Goal: Transaction & Acquisition: Purchase product/service

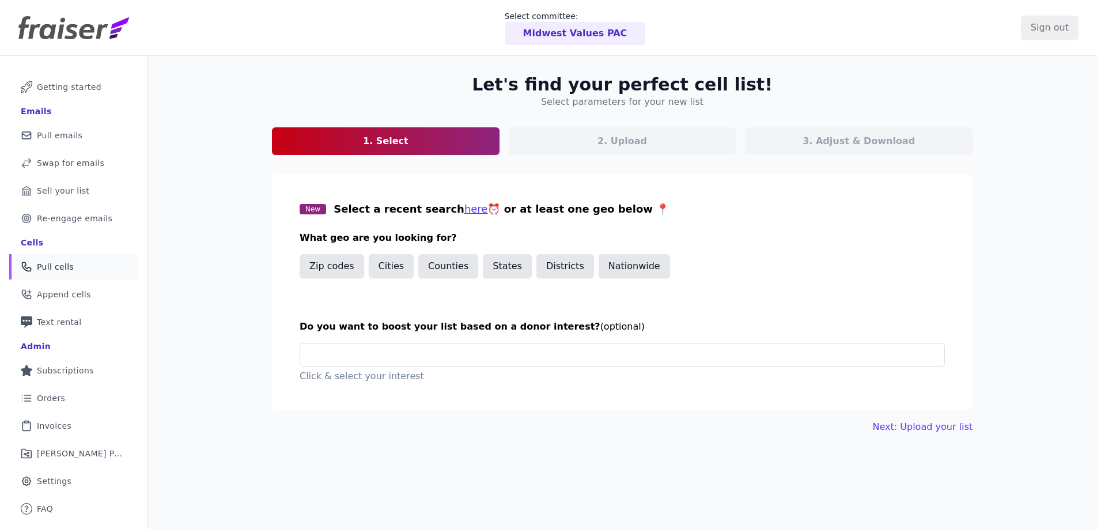
click at [336, 104] on section "Let's find your perfect cell list! Select parameters for your new list 1. Selec…" at bounding box center [622, 114] width 700 height 81
click at [710, 465] on div "Let's find your perfect cell list! Select parameters for your new list 1. Selec…" at bounding box center [621, 320] width 949 height 529
click at [338, 352] on input "text" at bounding box center [626, 354] width 635 height 23
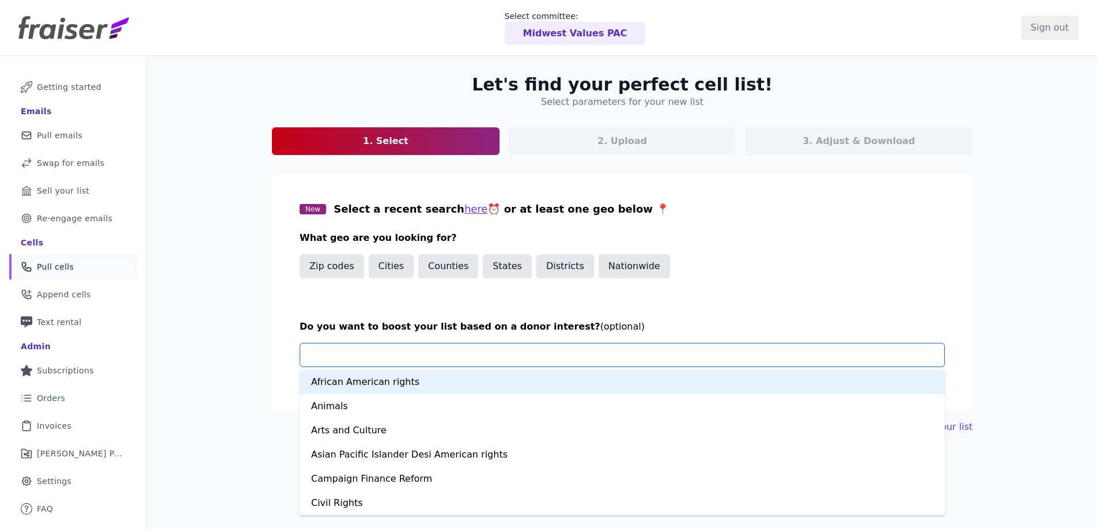
click at [242, 278] on div "Let's find your perfect cell list! Select parameters for your new list 1. Selec…" at bounding box center [621, 320] width 949 height 529
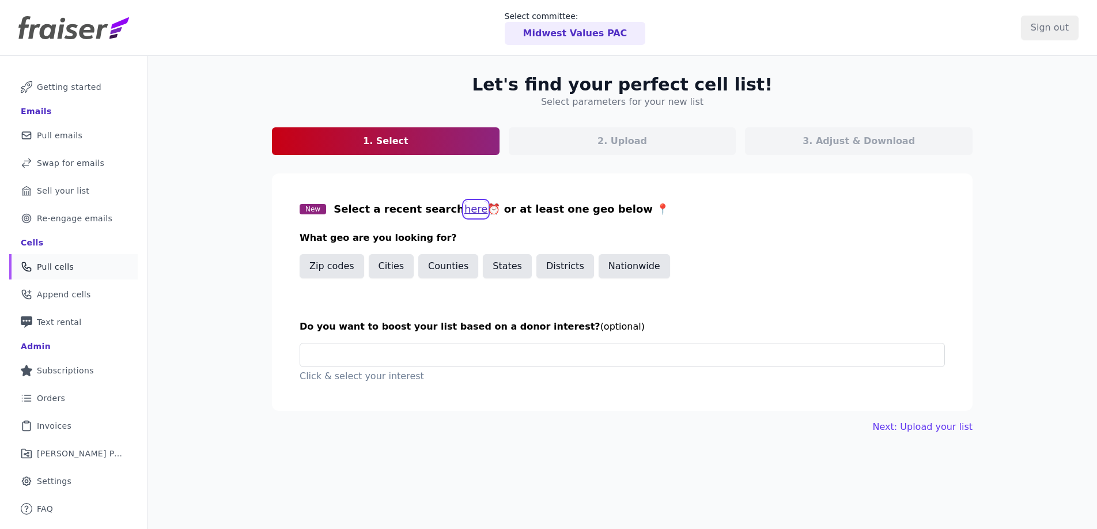
click at [464, 210] on button "here" at bounding box center [476, 209] width 24 height 16
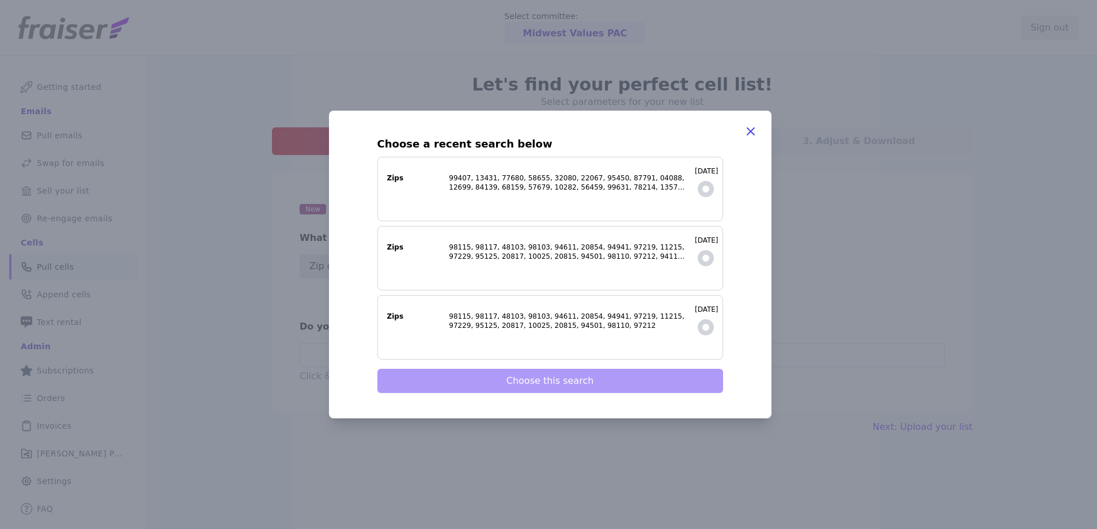
click at [451, 210] on label "8/8/2025 Zips" at bounding box center [550, 189] width 346 height 65
click at [0, 0] on input "8/8/2025 Zips" at bounding box center [0, 0] width 0 height 0
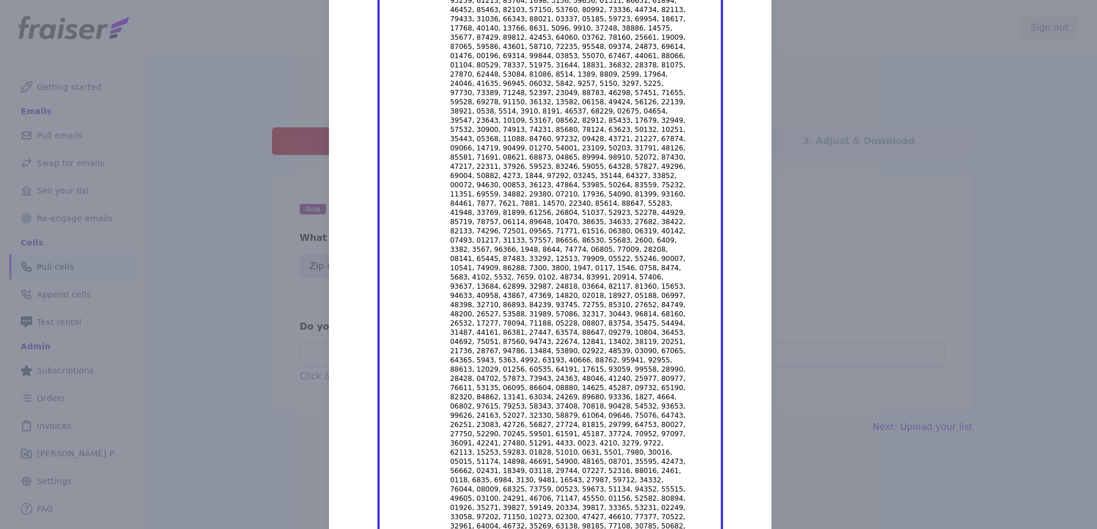
scroll to position [10122, 0]
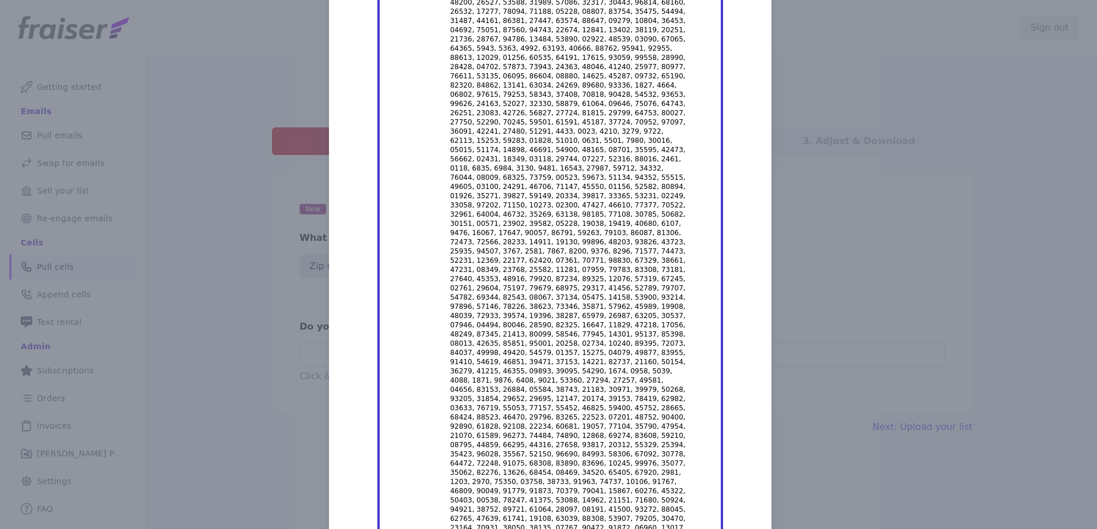
drag, startPoint x: 612, startPoint y: 478, endPoint x: 611, endPoint y: 395, distance: 83.0
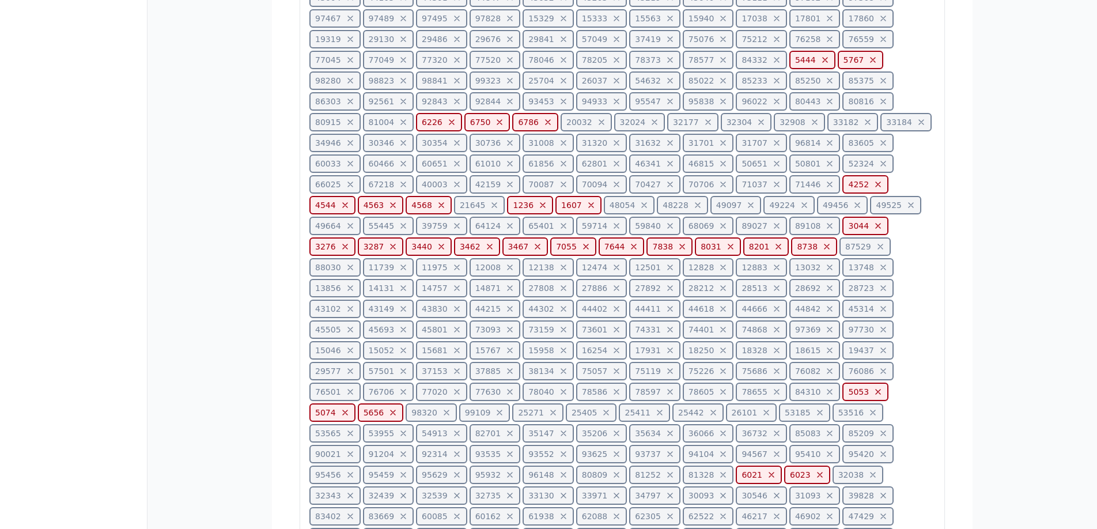
scroll to position [18500, 0]
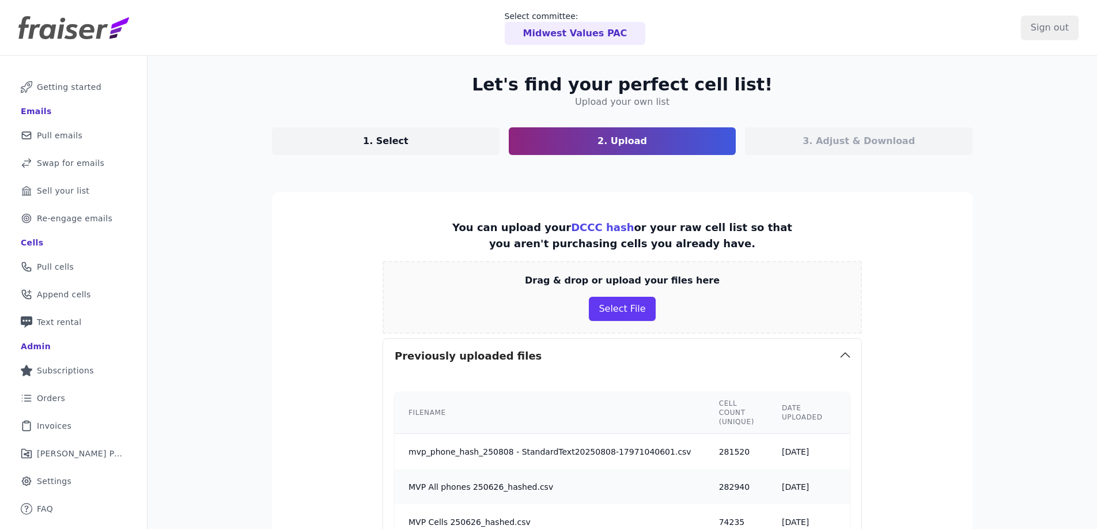
click at [628, 453] on td "mvp_phone_hash_250808 - StandardText20250808-17971040601.csv" at bounding box center [550, 452] width 310 height 36
click at [527, 412] on th "Filename" at bounding box center [550, 413] width 310 height 42
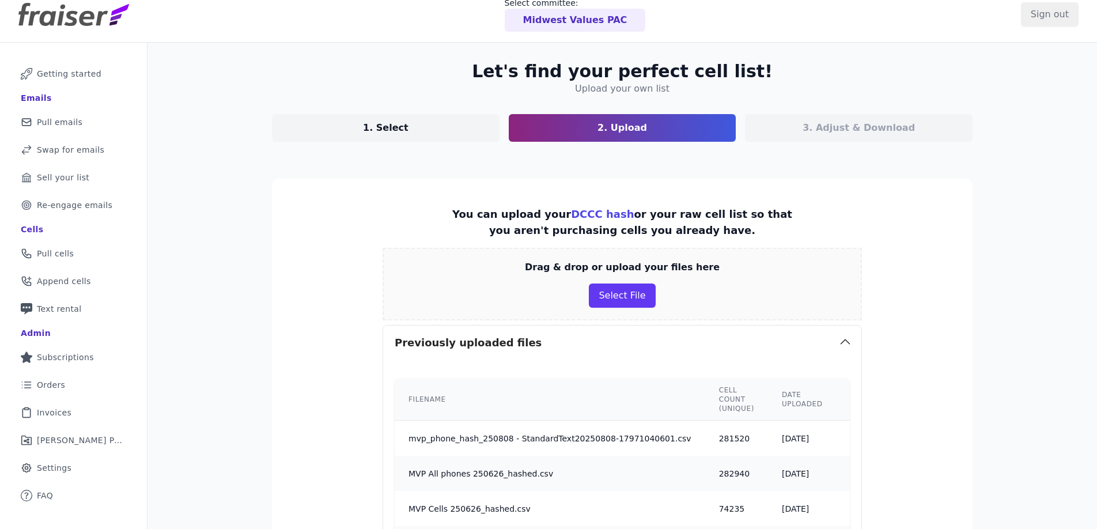
scroll to position [98, 0]
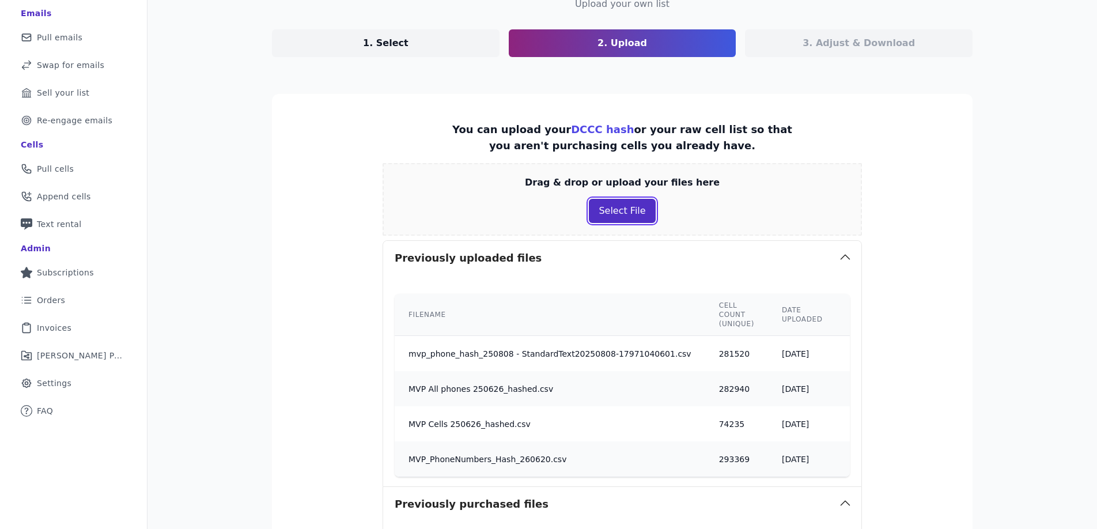
click at [615, 208] on button "Select File" at bounding box center [622, 211] width 66 height 24
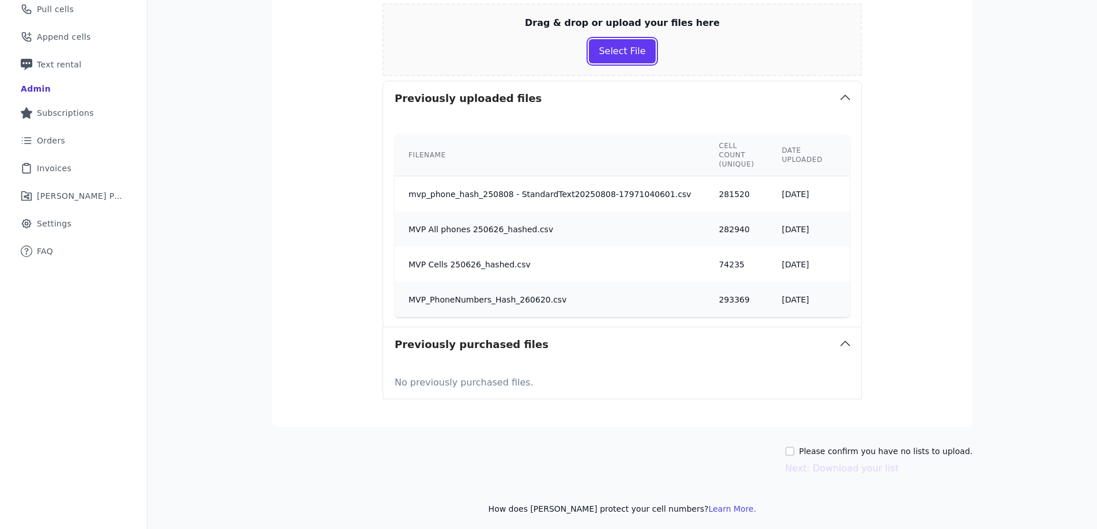
scroll to position [270, 0]
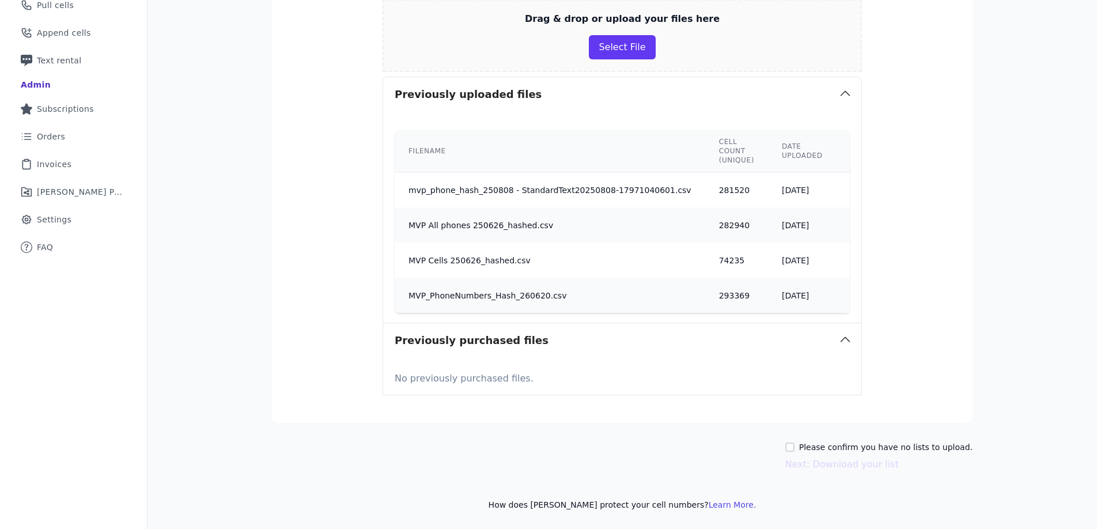
click at [426, 183] on td "mvp_phone_hash_250808 - StandardText20250808-17971040601.csv" at bounding box center [550, 190] width 310 height 36
click at [770, 179] on td "[DATE]" at bounding box center [802, 190] width 69 height 36
click at [770, 179] on td "8/8/2025" at bounding box center [802, 190] width 69 height 36
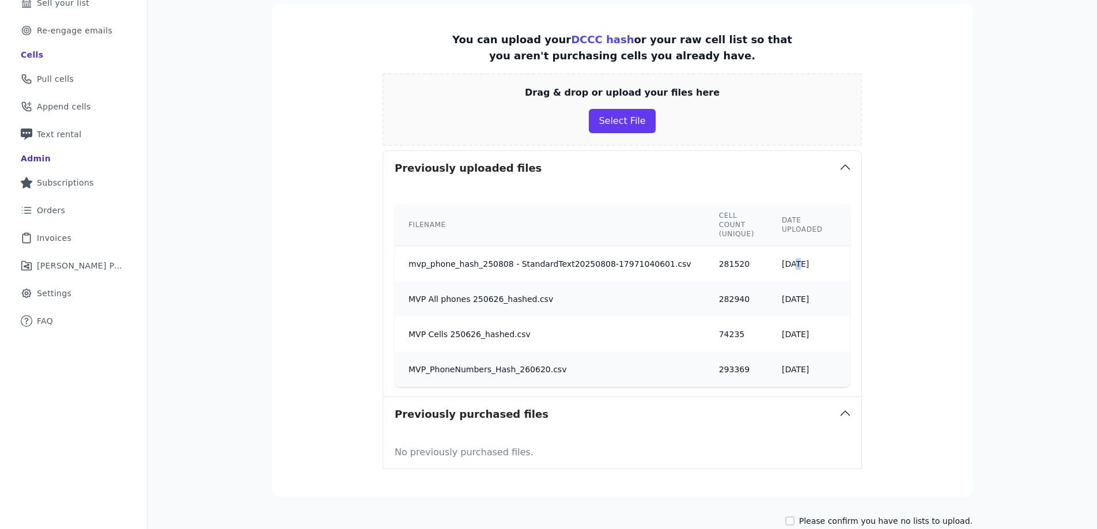
scroll to position [54, 0]
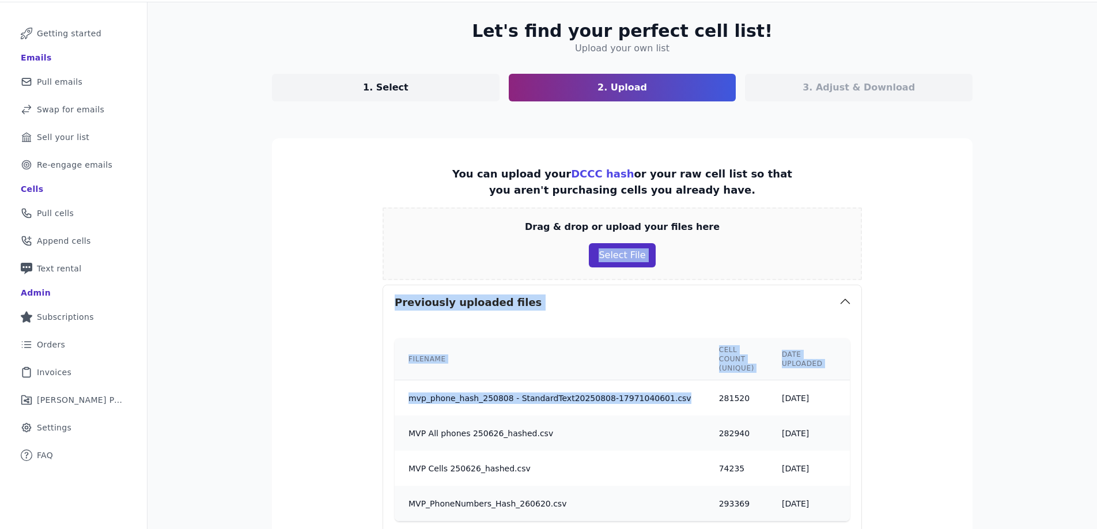
drag, startPoint x: 476, startPoint y: 406, endPoint x: 609, endPoint y: 249, distance: 205.6
click at [592, 248] on section "You can upload your DCCC hash or your raw cell list so that you aren't purchasi…" at bounding box center [622, 384] width 700 height 493
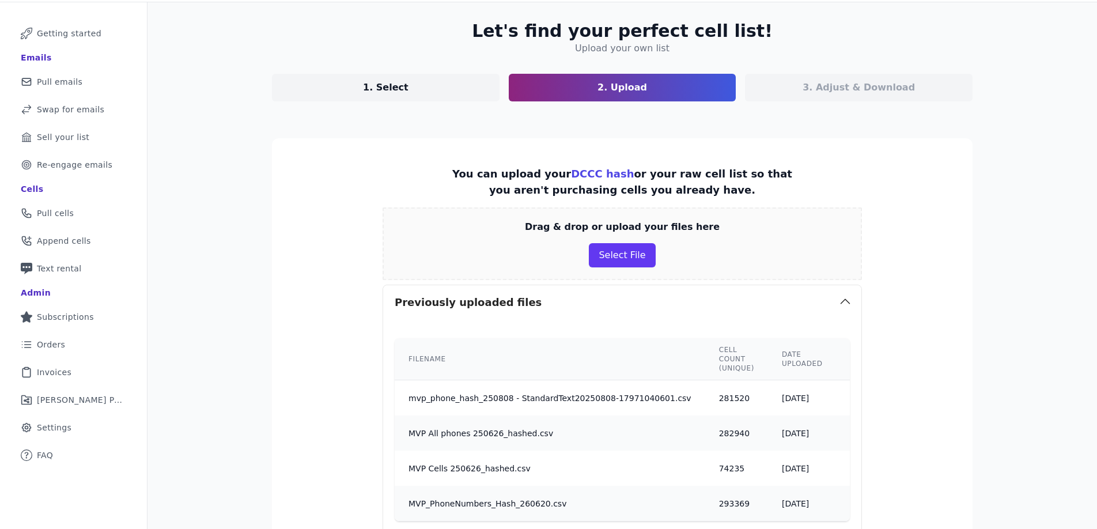
click at [779, 398] on td "8/8/2025" at bounding box center [802, 398] width 69 height 36
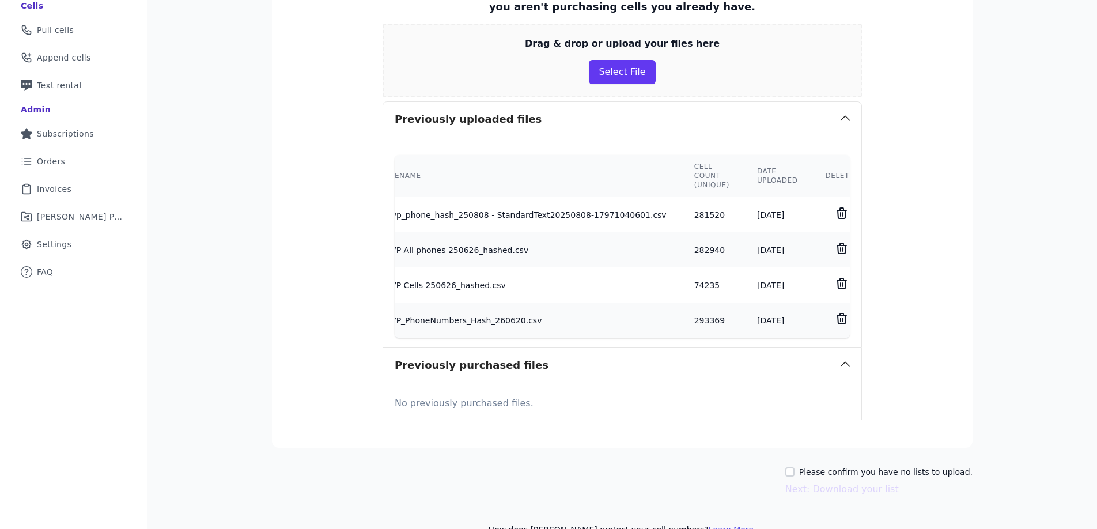
scroll to position [0, 0]
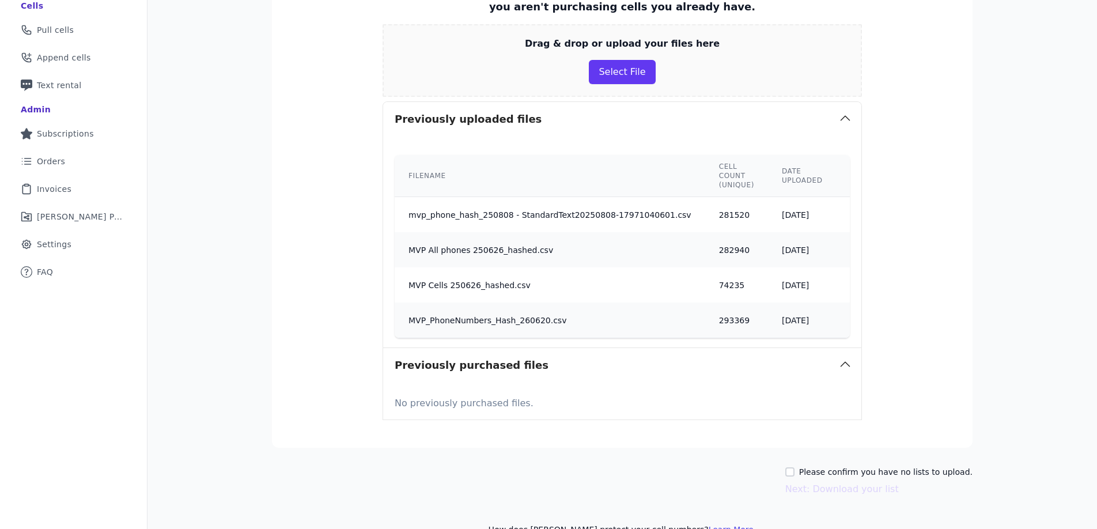
click at [475, 219] on td "mvp_phone_hash_250808 - StandardText20250808-17971040601.csv" at bounding box center [550, 215] width 310 height 36
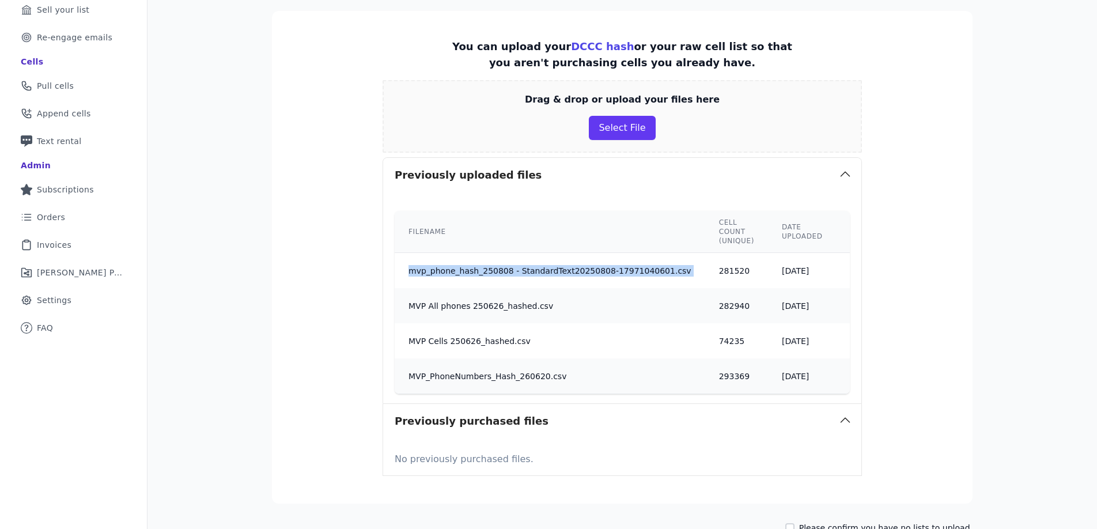
scroll to position [151, 0]
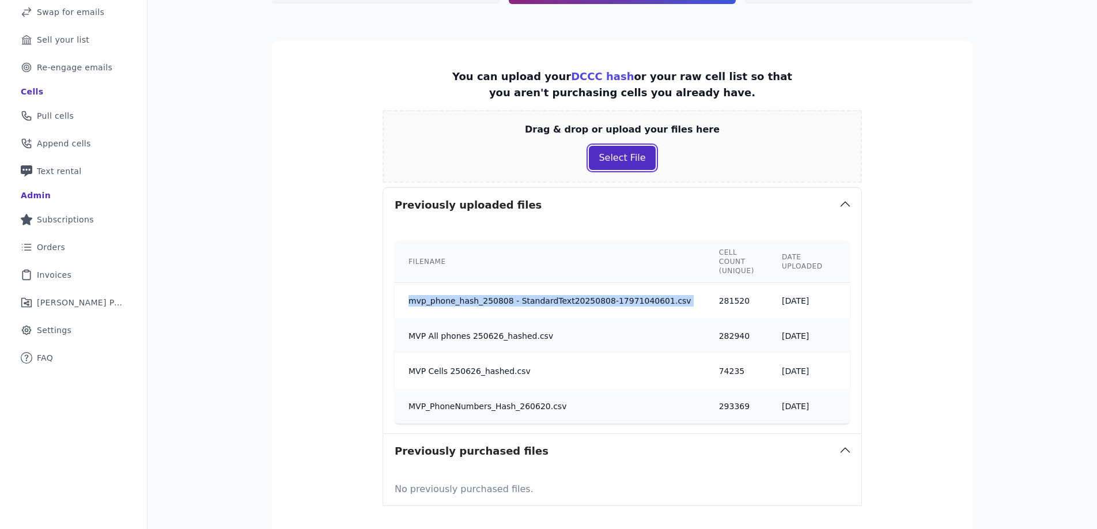
click at [608, 154] on button "Select File" at bounding box center [622, 158] width 66 height 24
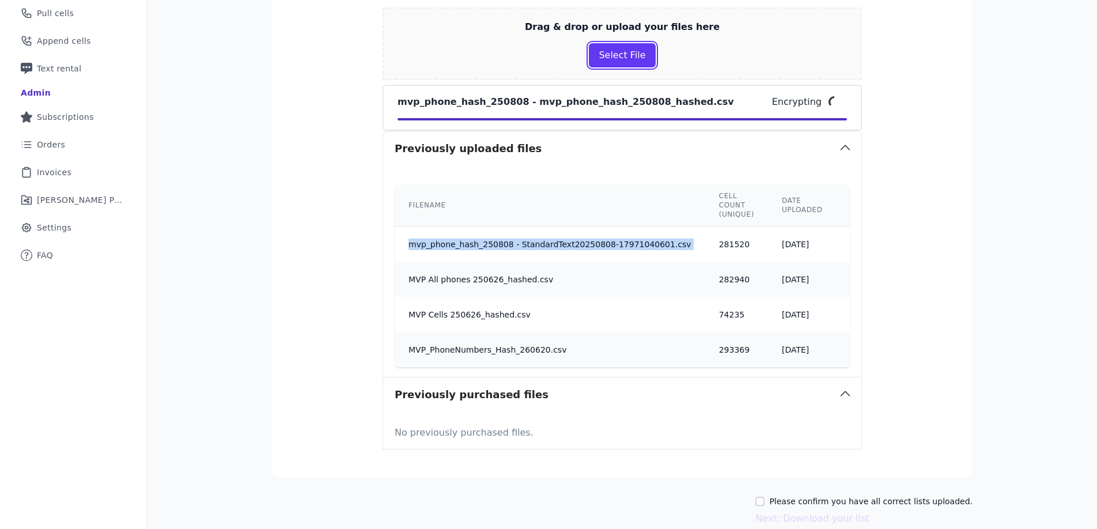
scroll to position [265, 0]
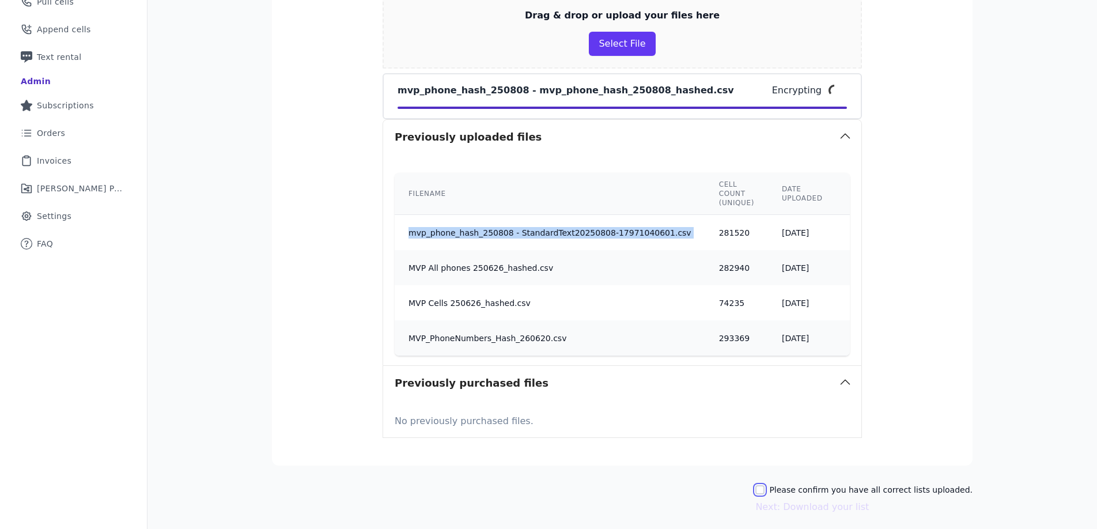
click at [764, 494] on input "Please confirm you have all correct lists uploaded." at bounding box center [759, 489] width 9 height 9
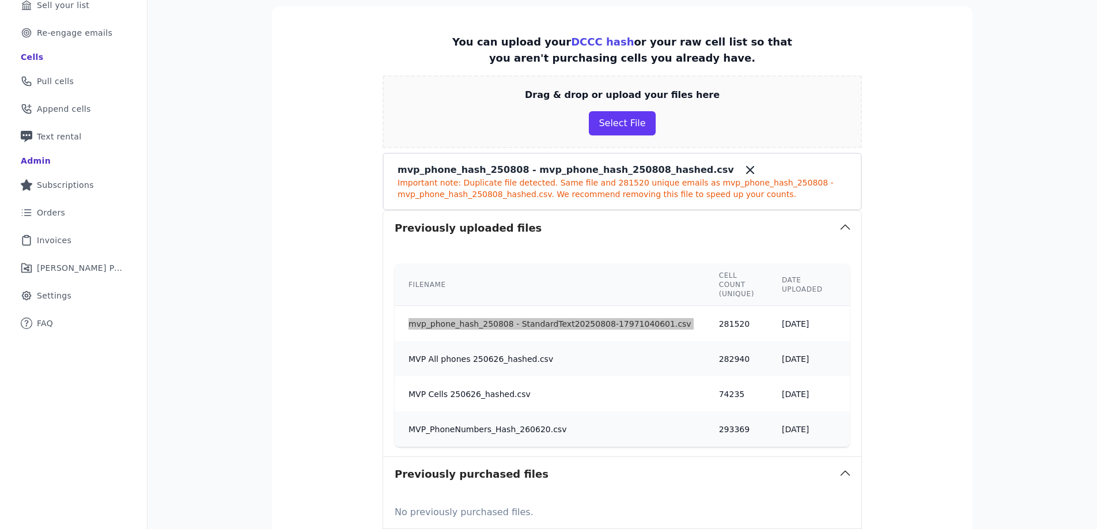
scroll to position [175, 0]
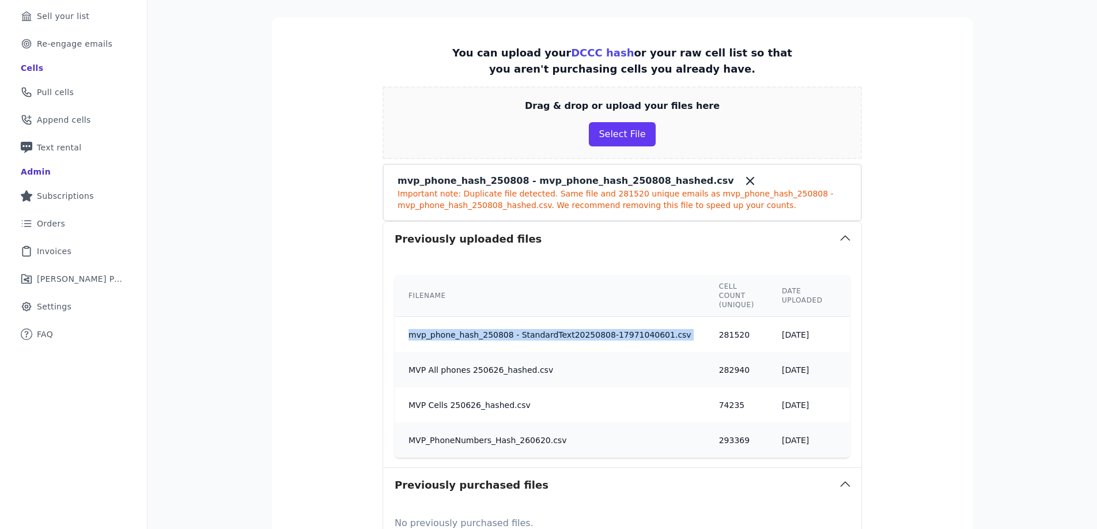
click at [743, 178] on icon at bounding box center [750, 181] width 14 height 14
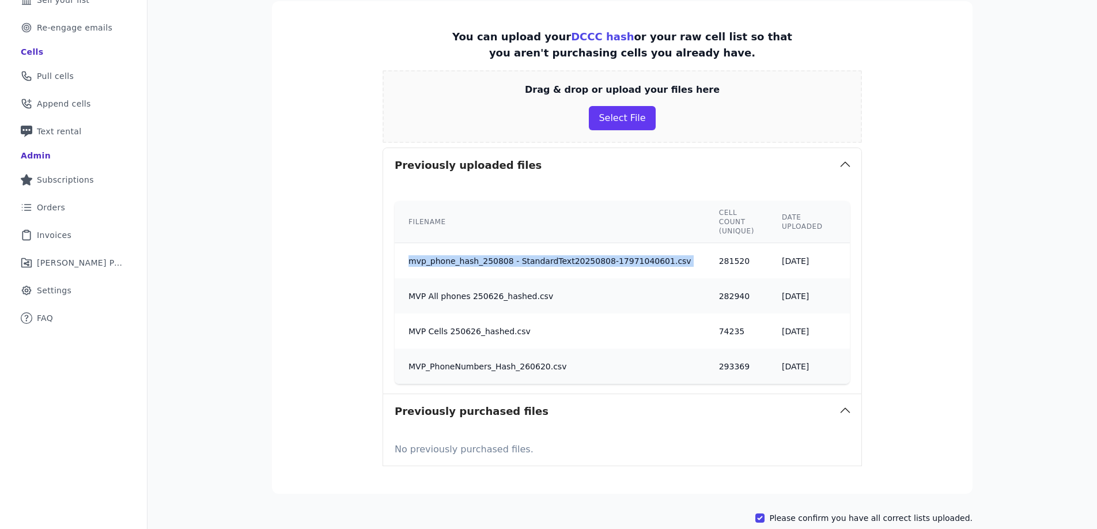
scroll to position [194, 0]
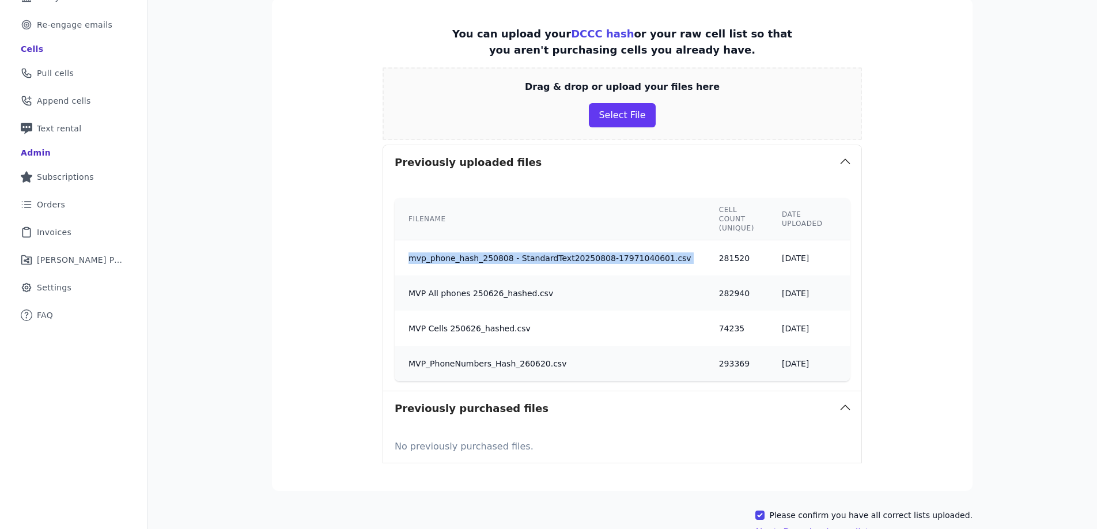
click at [623, 251] on td "mvp_phone_hash_250808 - StandardText20250808-17971040601.csv" at bounding box center [550, 258] width 310 height 36
click at [624, 251] on td "mvp_phone_hash_250808 - StandardText20250808-17971040601.csv" at bounding box center [550, 258] width 310 height 36
click at [791, 253] on td "8/8/2025" at bounding box center [802, 258] width 69 height 36
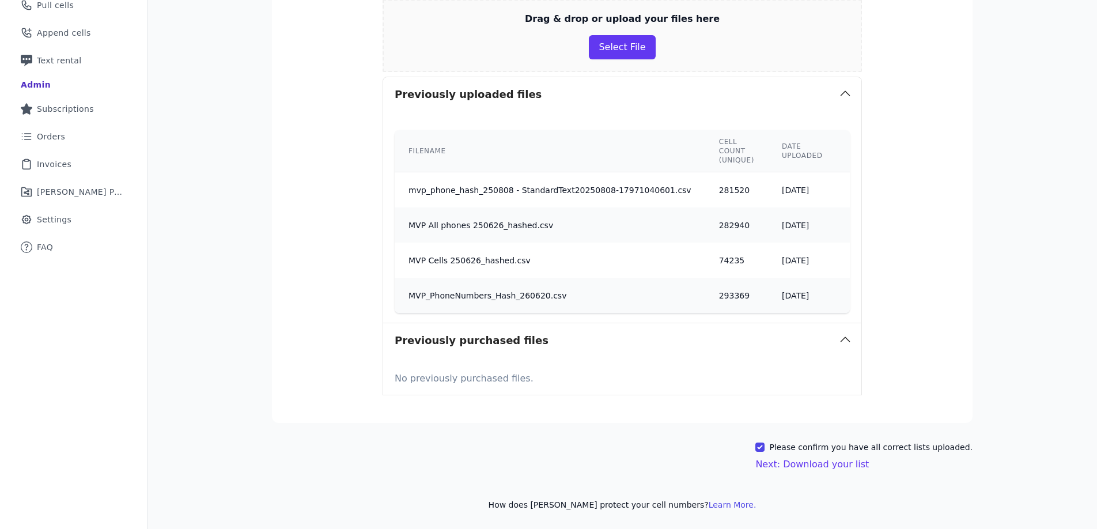
scroll to position [270, 0]
click at [859, 181] on icon at bounding box center [866, 188] width 14 height 14
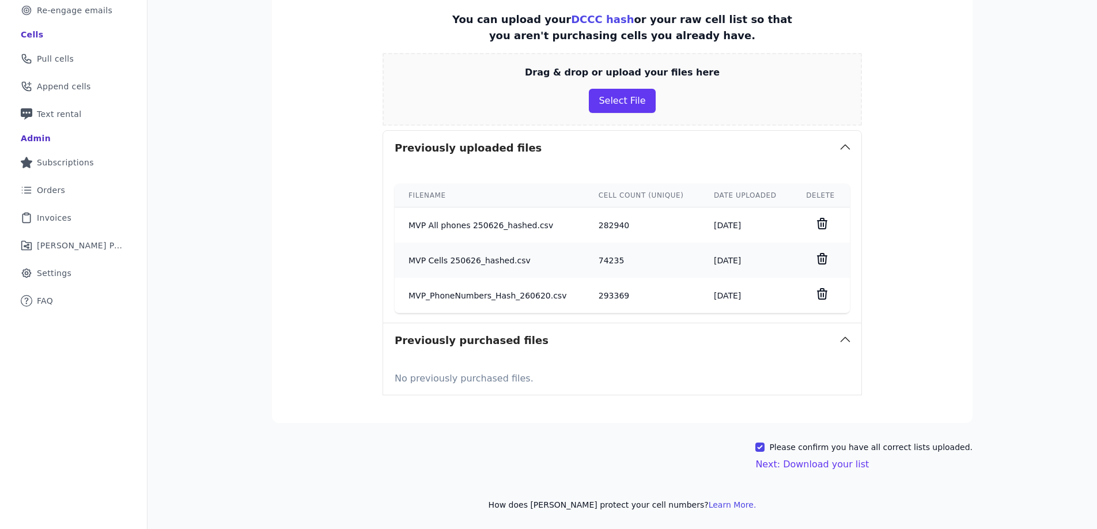
click at [816, 221] on icon at bounding box center [822, 224] width 14 height 14
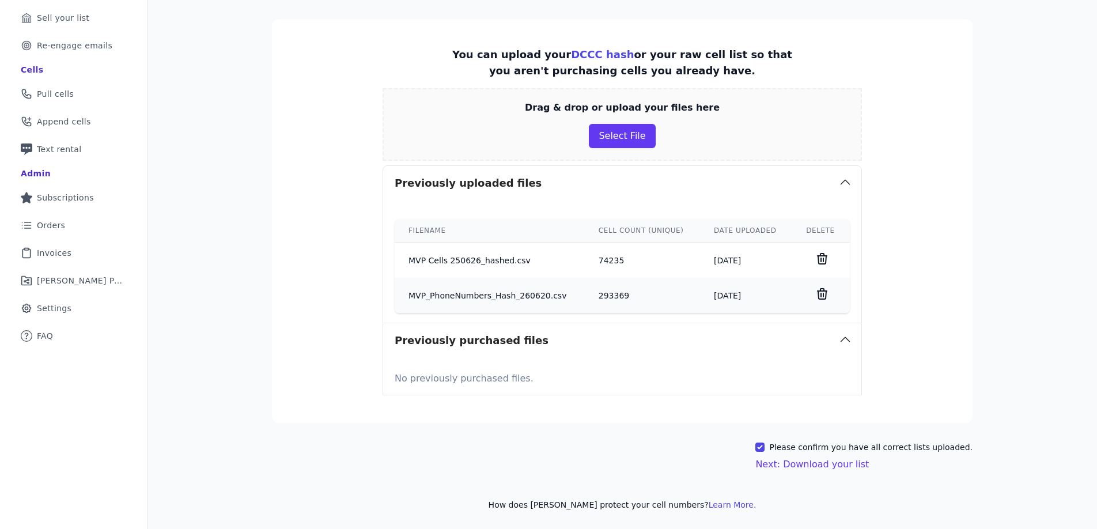
click at [818, 261] on icon at bounding box center [821, 258] width 9 height 10
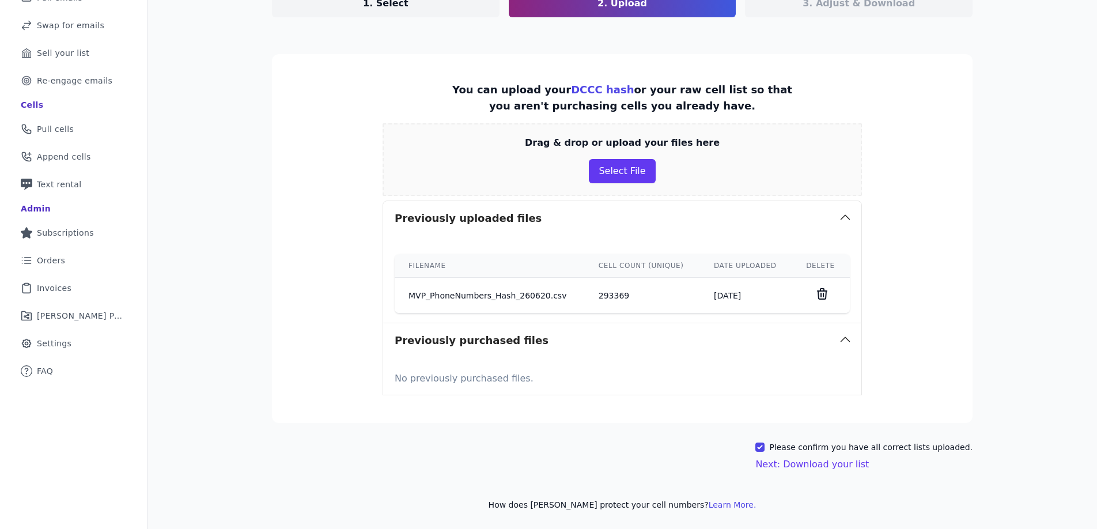
click at [817, 290] on icon at bounding box center [822, 294] width 14 height 14
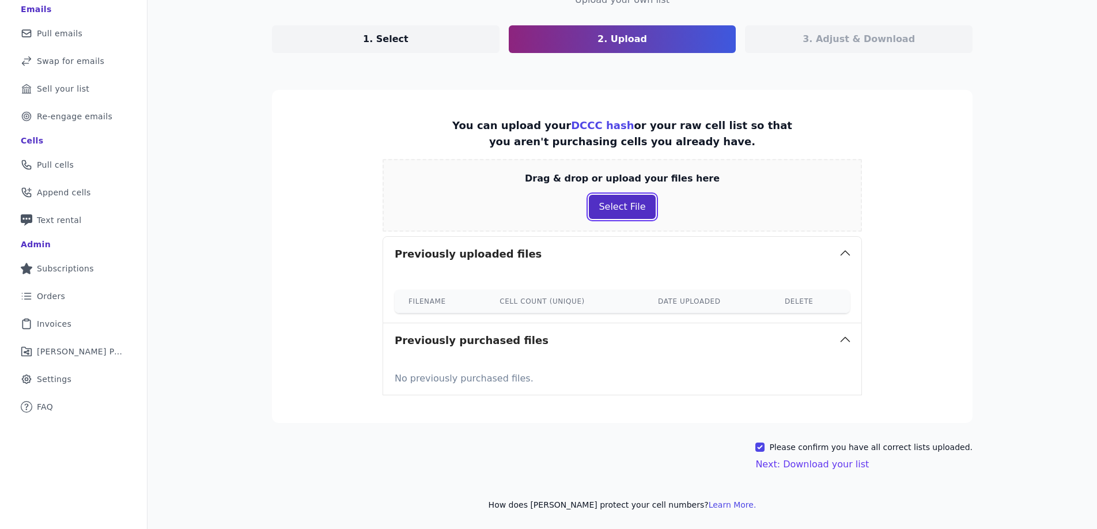
click at [632, 211] on button "Select File" at bounding box center [622, 207] width 66 height 24
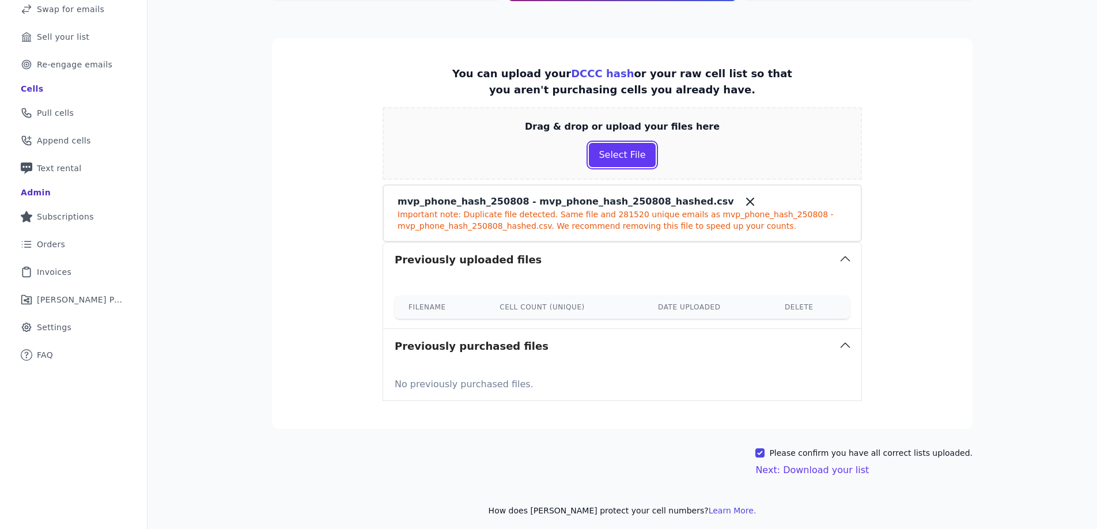
scroll to position [160, 0]
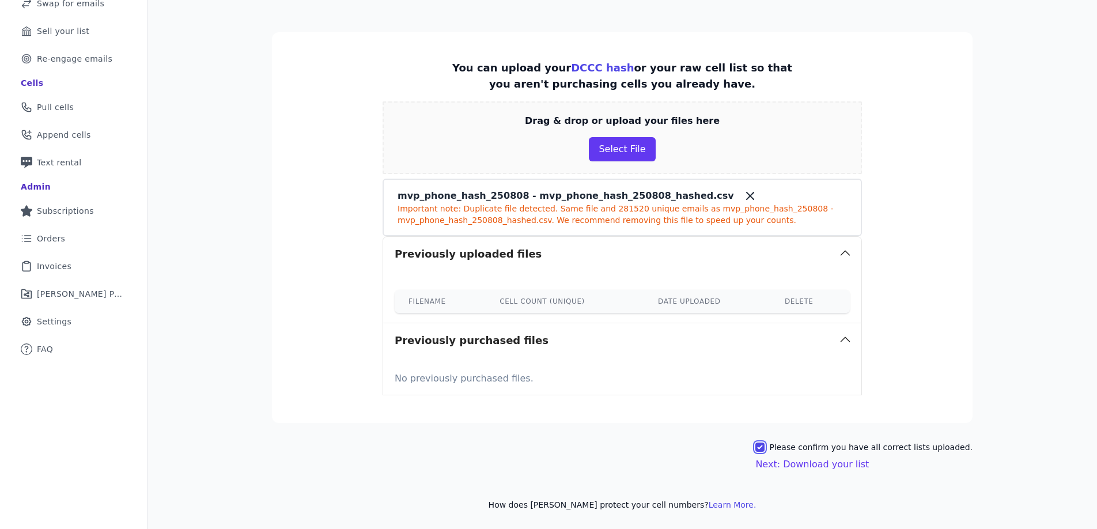
click at [764, 447] on input "Please confirm you have all correct lists uploaded." at bounding box center [759, 446] width 9 height 9
checkbox input "false"
click at [743, 194] on icon at bounding box center [750, 196] width 14 height 14
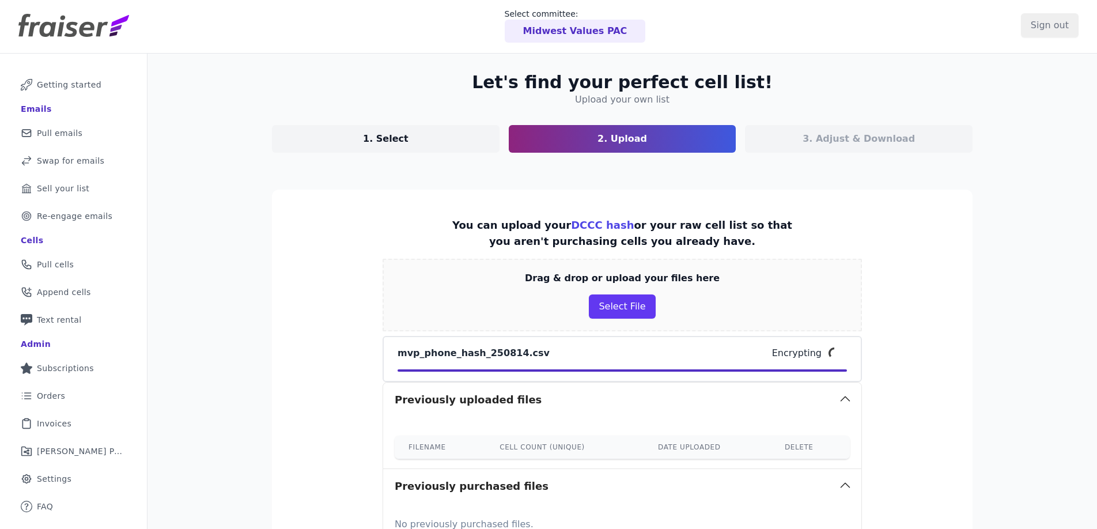
scroll to position [0, 0]
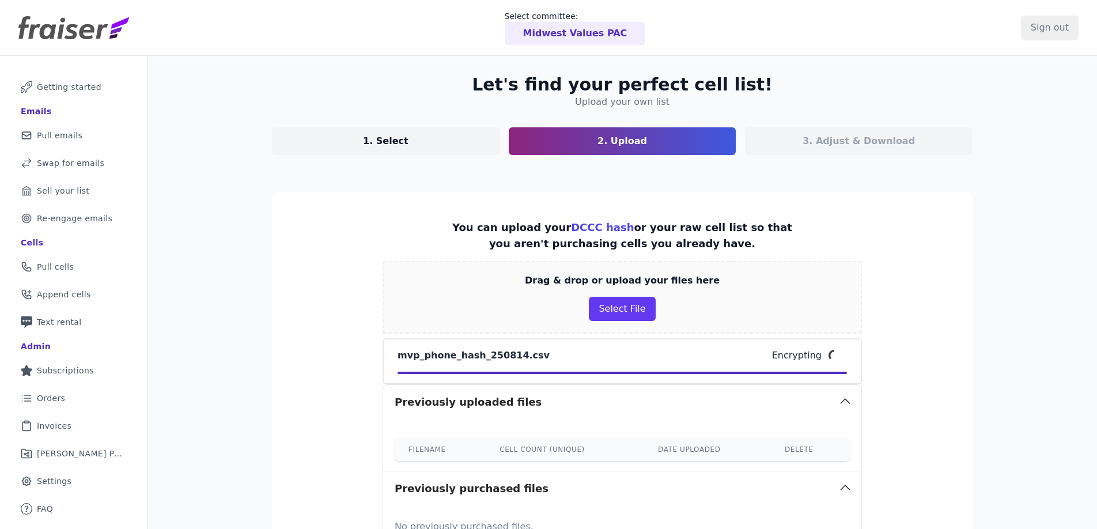
click at [861, 138] on p "3. Adjust & Download" at bounding box center [858, 141] width 112 height 14
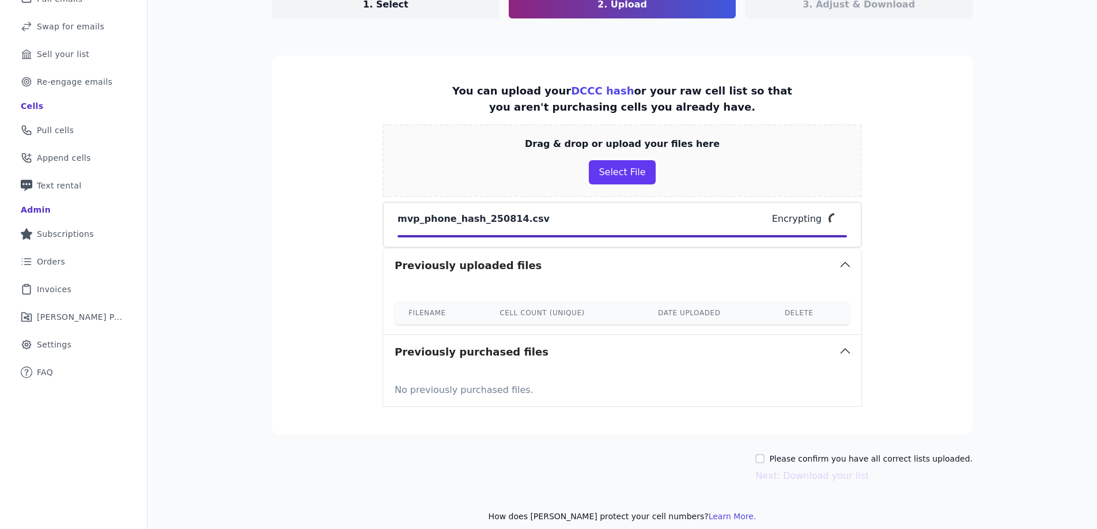
scroll to position [148, 0]
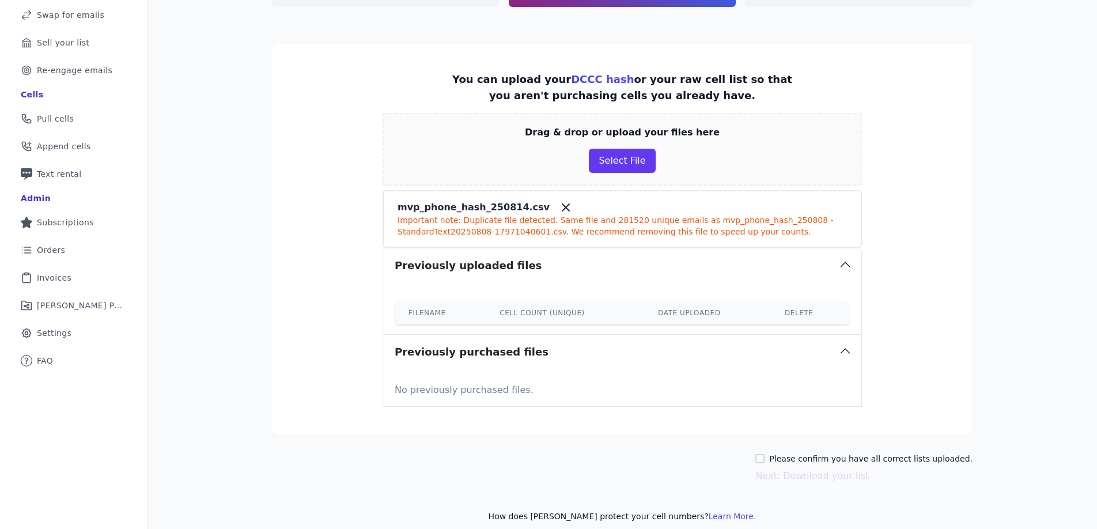
click at [963, 255] on section "You can upload your DCCC hash or your raw cell list so that you aren't purchasi…" at bounding box center [622, 239] width 700 height 391
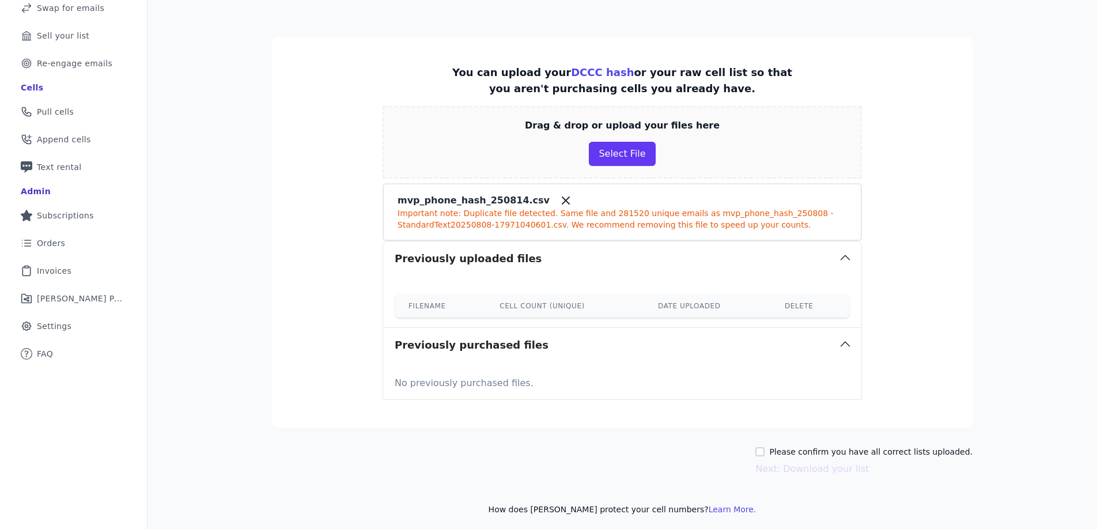
scroll to position [160, 0]
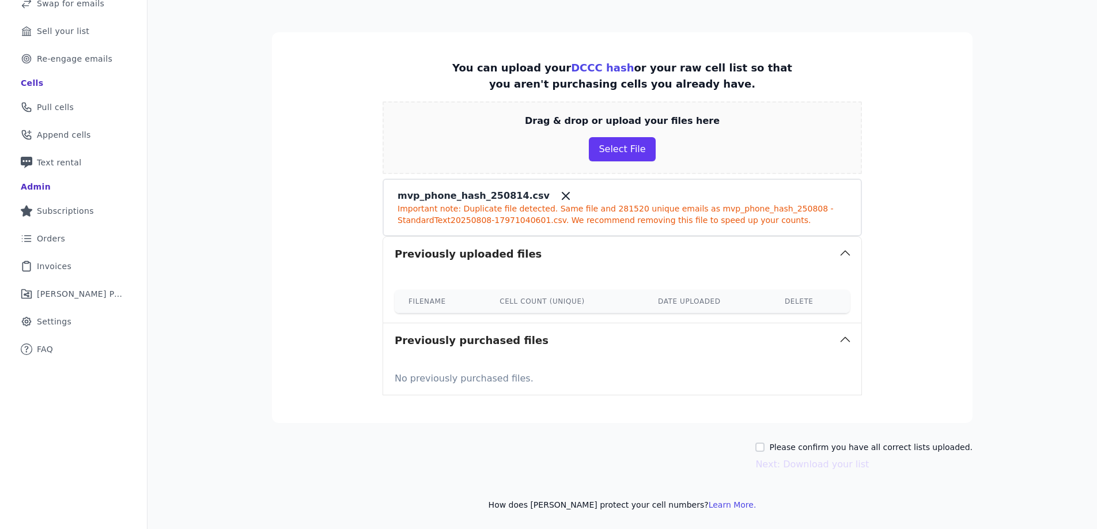
click at [757, 306] on th "Date uploaded" at bounding box center [707, 301] width 127 height 23
click at [559, 192] on icon at bounding box center [566, 196] width 14 height 14
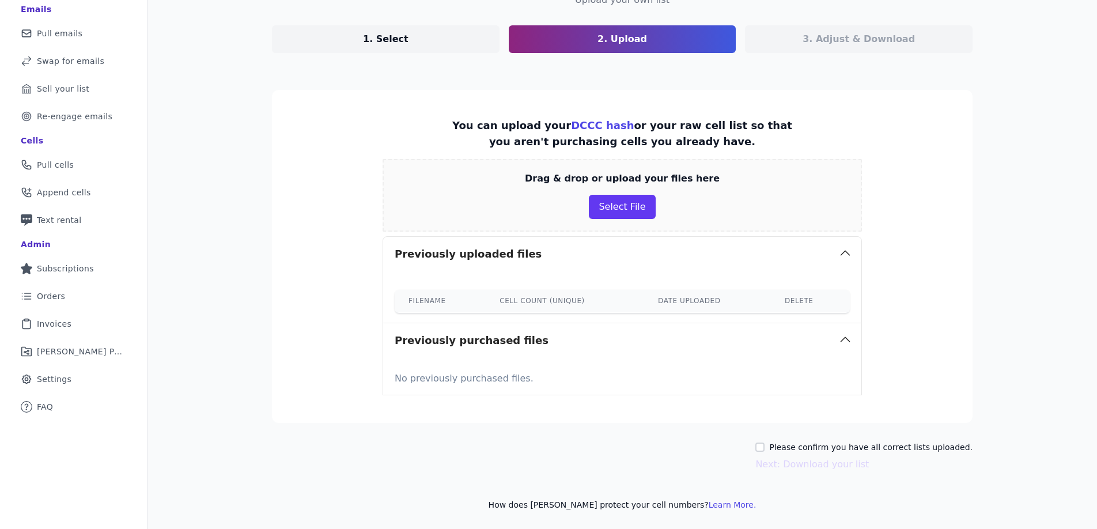
scroll to position [102, 0]
click at [59, 161] on span "Pull cells" at bounding box center [55, 165] width 37 height 12
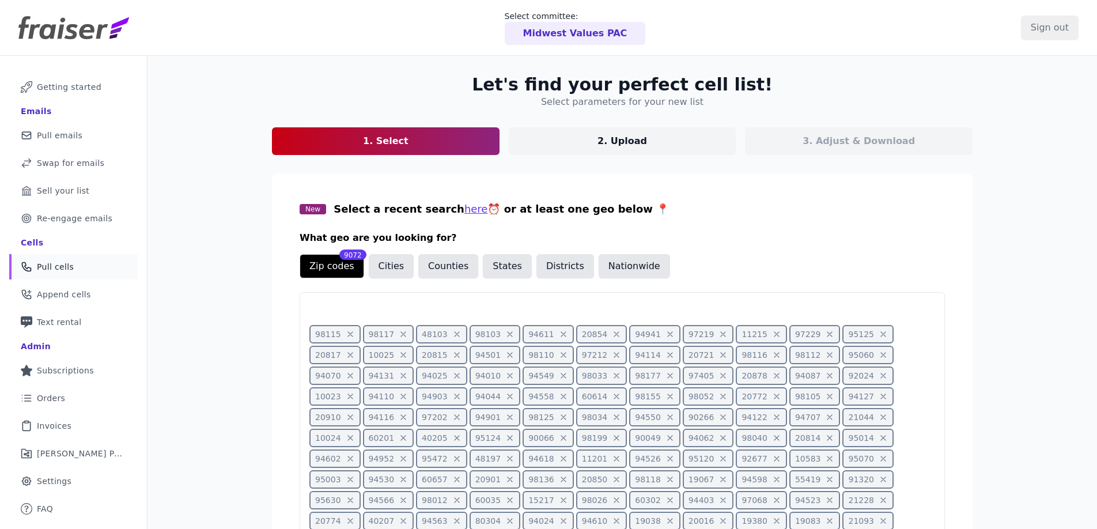
click at [669, 147] on link "2. Upload" at bounding box center [623, 141] width 228 height 28
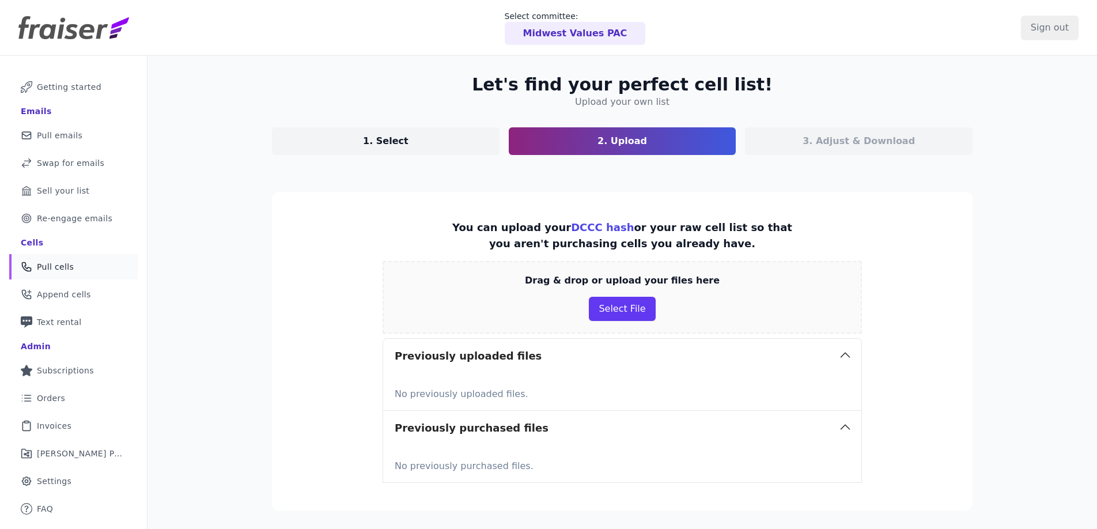
click at [855, 146] on p "3. Adjust & Download" at bounding box center [858, 141] width 112 height 14
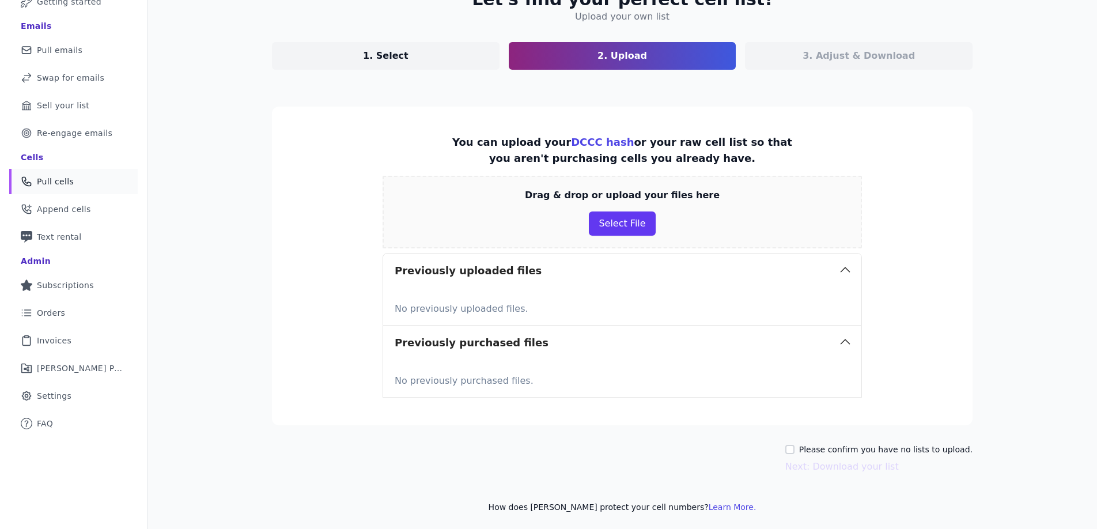
scroll to position [88, 0]
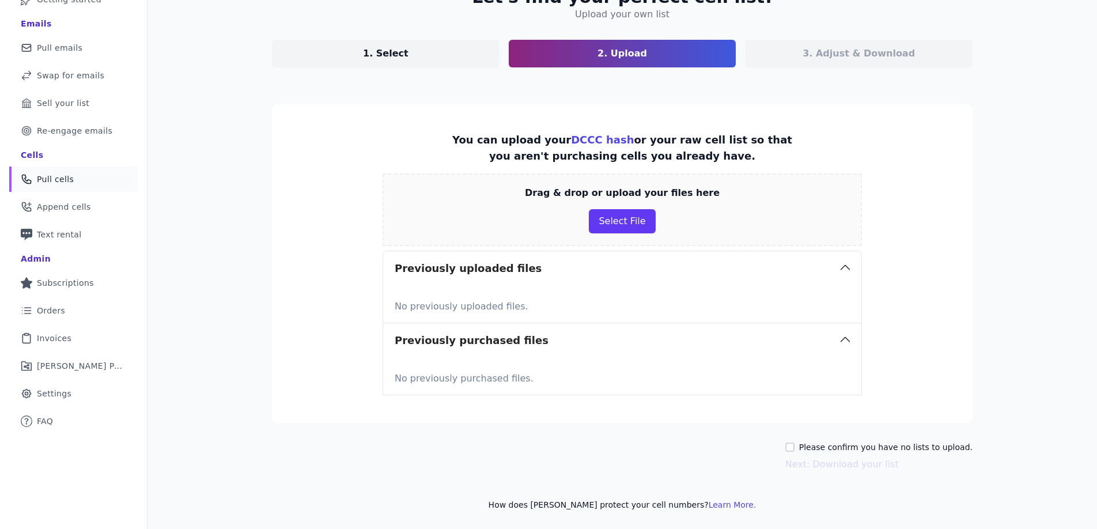
click at [889, 446] on label "Please confirm you have no lists to upload." at bounding box center [885, 447] width 173 height 12
click at [794, 446] on input "Please confirm you have no lists to upload." at bounding box center [789, 446] width 9 height 9
checkbox input "true"
click at [881, 463] on button "Next: Download your list" at bounding box center [841, 464] width 113 height 14
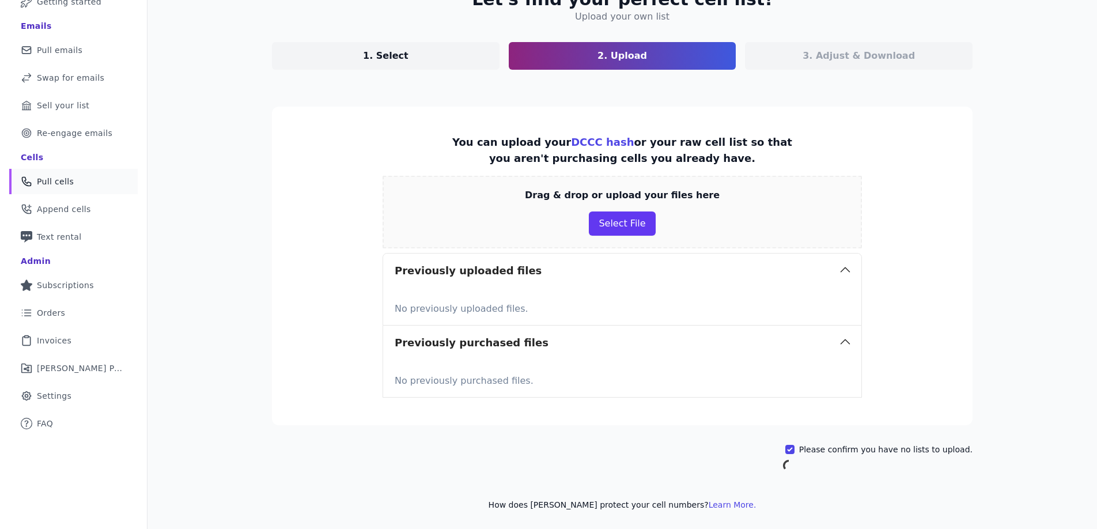
scroll to position [56, 0]
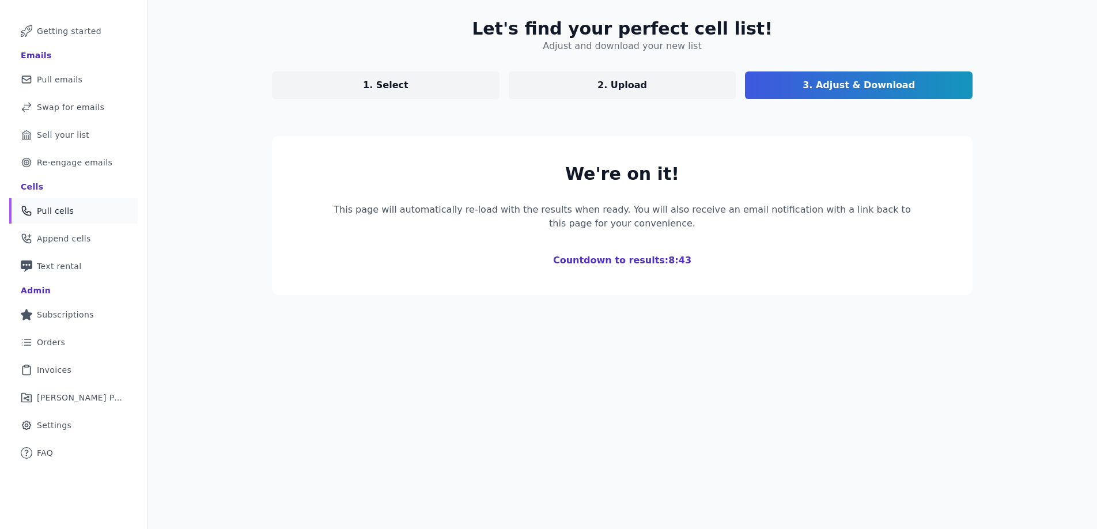
click at [767, 240] on div "We're on it! This page will automatically re-load with the results when ready. …" at bounding box center [622, 216] width 590 height 104
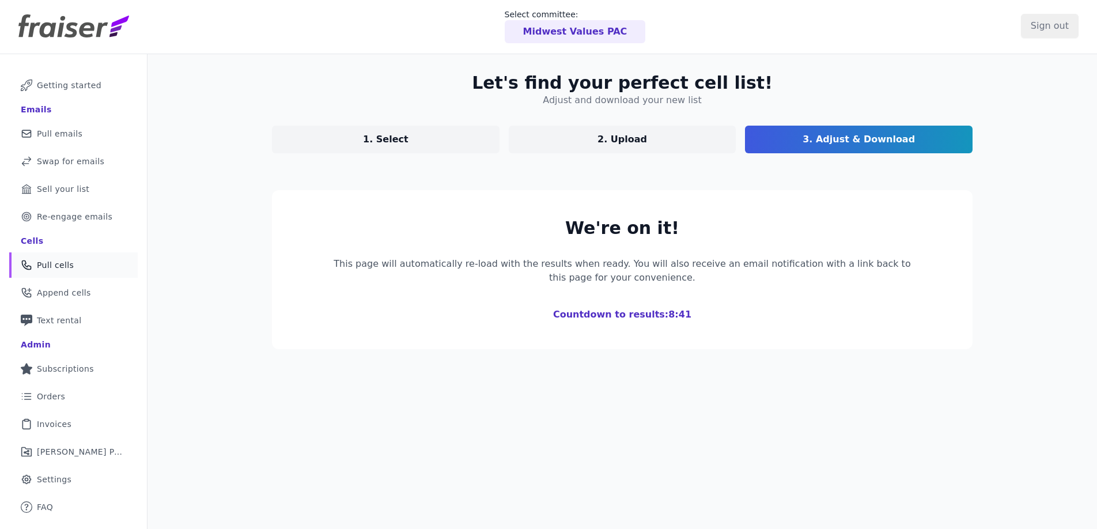
scroll to position [0, 0]
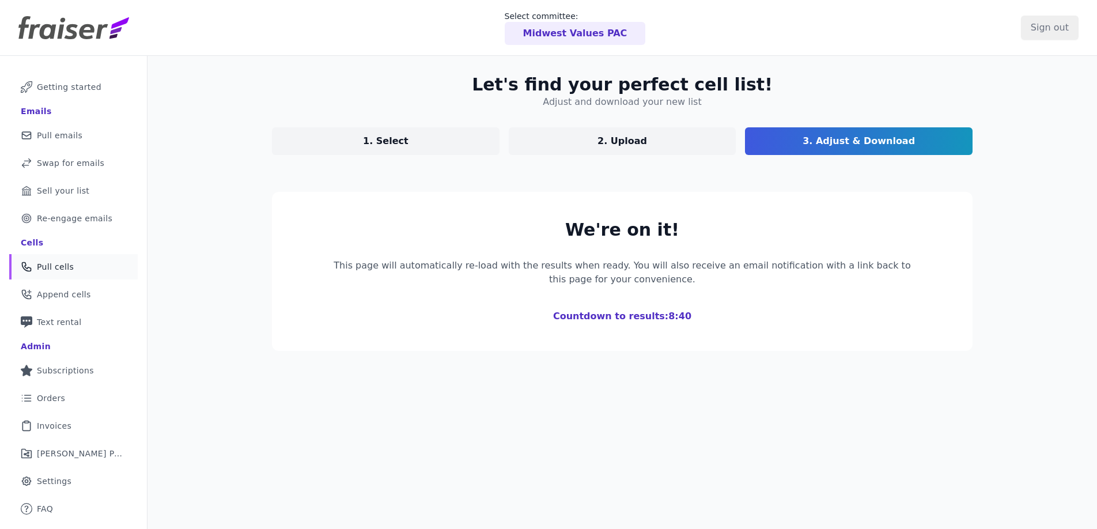
click at [819, 204] on section "We're on it! This page will automatically re-load with the results when ready. …" at bounding box center [622, 271] width 700 height 159
click at [838, 138] on p "3. Adjust & Download" at bounding box center [858, 141] width 112 height 14
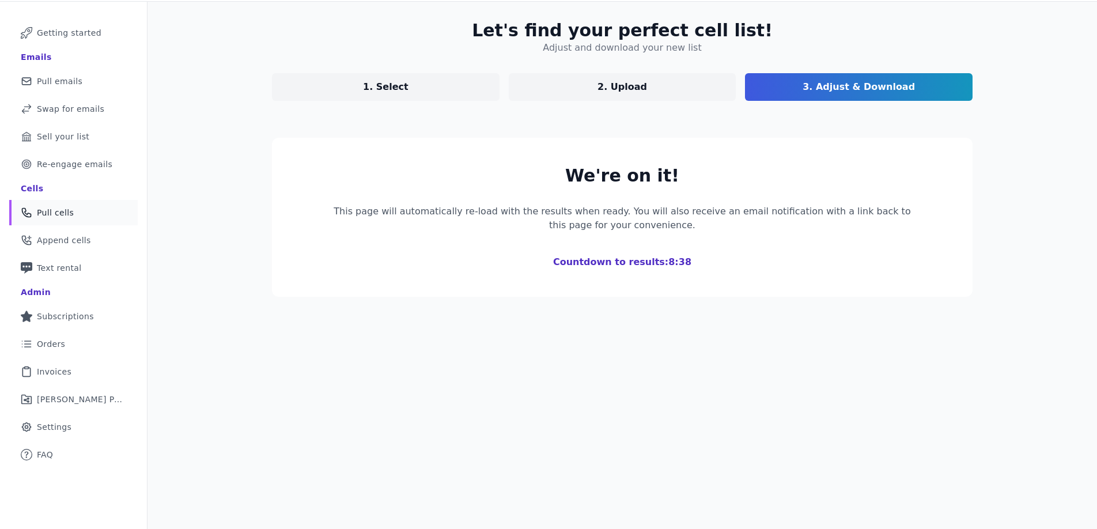
scroll to position [56, 0]
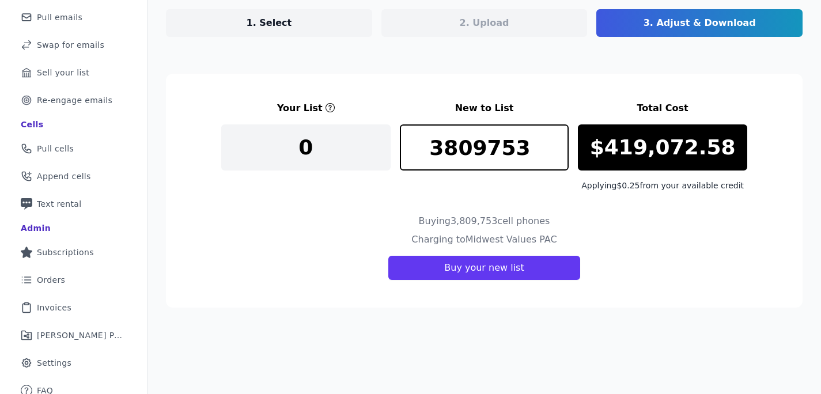
scroll to position [127, 0]
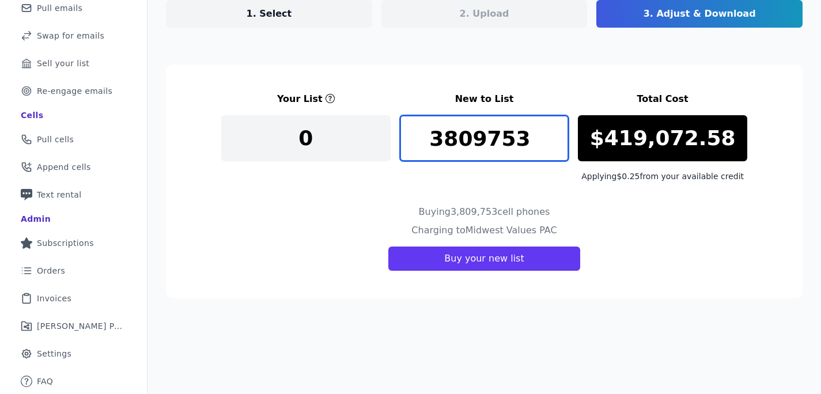
drag, startPoint x: 525, startPoint y: 141, endPoint x: 484, endPoint y: 89, distance: 66.0
click at [484, 90] on section "Your List New to List Total Cost 0 3809753 $419,072.58 Applying $0.25 from your…" at bounding box center [484, 182] width 637 height 234
type input "100000"
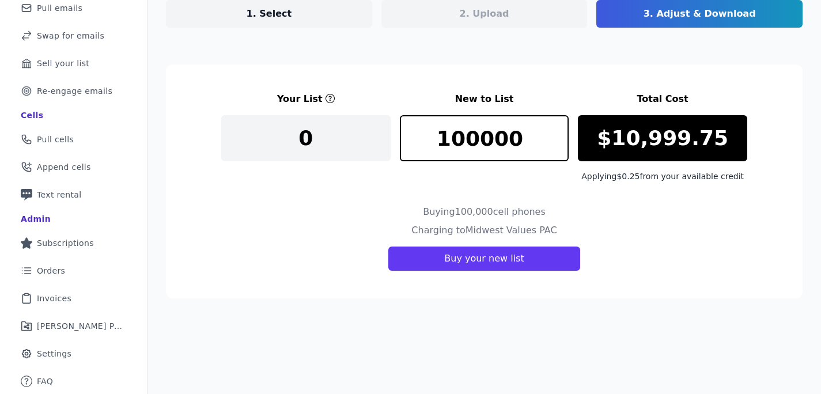
click at [644, 229] on div "Charging to Midwest Values PAC Buy your new list" at bounding box center [484, 247] width 526 height 47
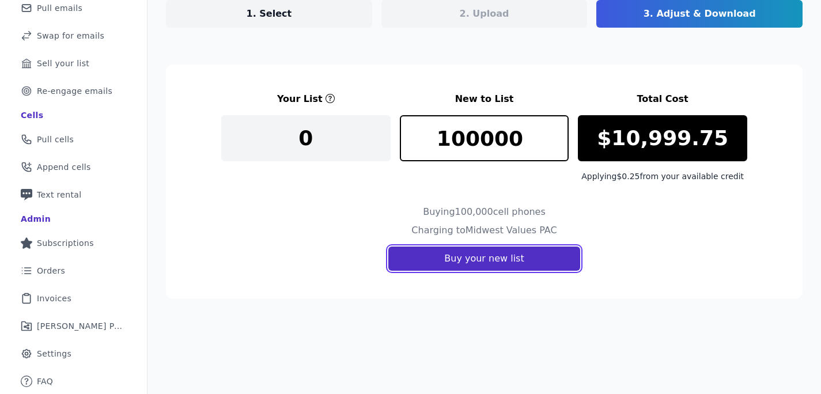
click at [501, 261] on button "Buy your new list" at bounding box center [483, 259] width 191 height 24
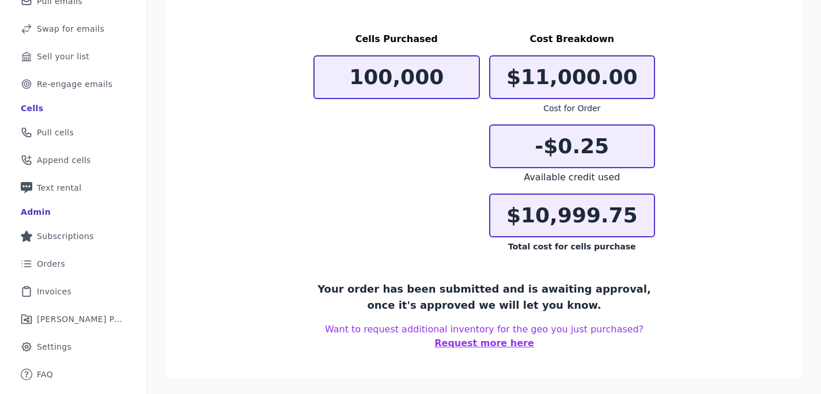
scroll to position [136, 0]
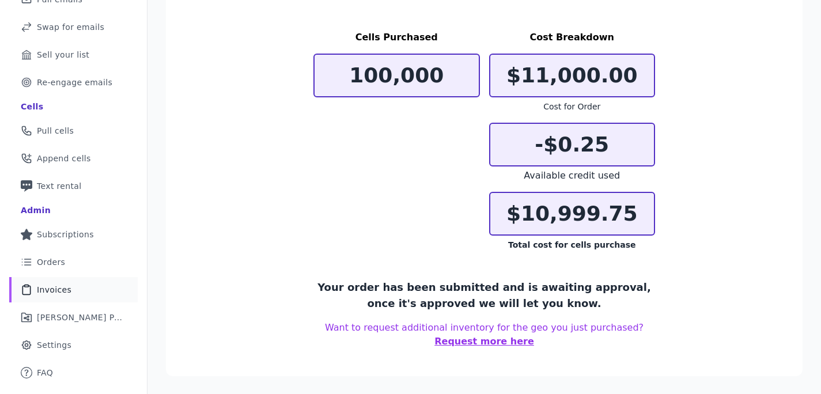
click at [65, 292] on span "Invoices" at bounding box center [54, 290] width 35 height 12
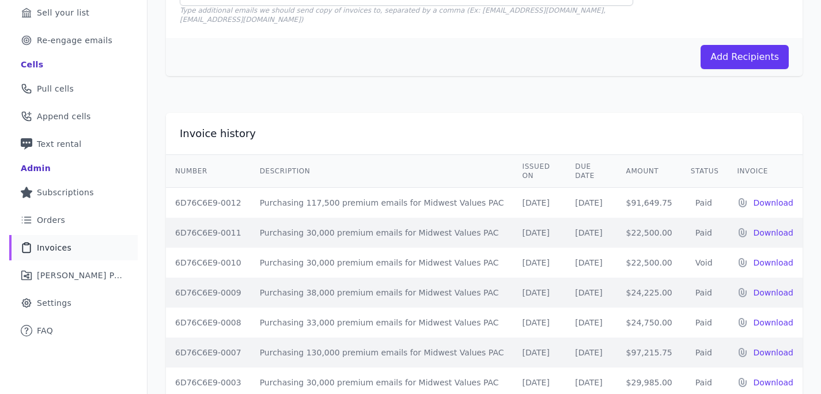
scroll to position [181, 0]
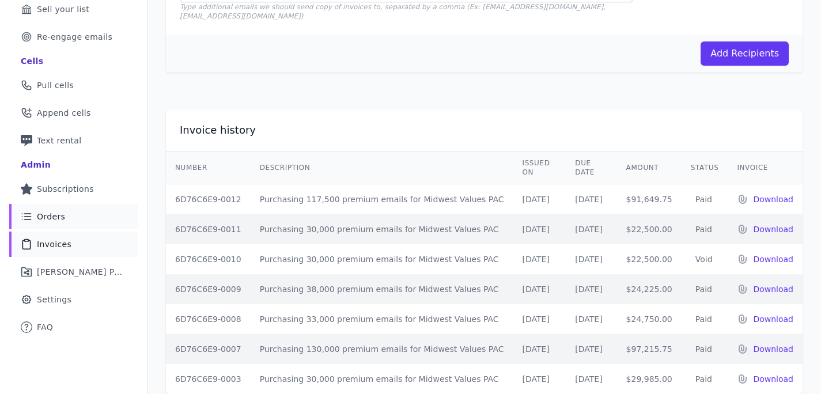
click at [81, 213] on link "List Icon Outline of bulleted list Orders" at bounding box center [73, 216] width 128 height 25
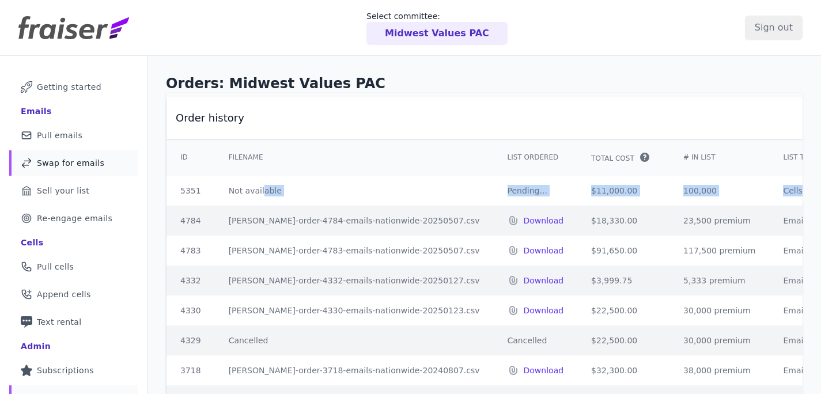
drag, startPoint x: 756, startPoint y: 190, endPoint x: 76, endPoint y: 172, distance: 680.0
click at [76, 172] on div "Mail Icon Outline of a mail envelope Getting started Emails Mail Icon Outline o…" at bounding box center [410, 288] width 821 height 465
click at [445, 104] on th "Order history" at bounding box center [604, 117] width 876 height 41
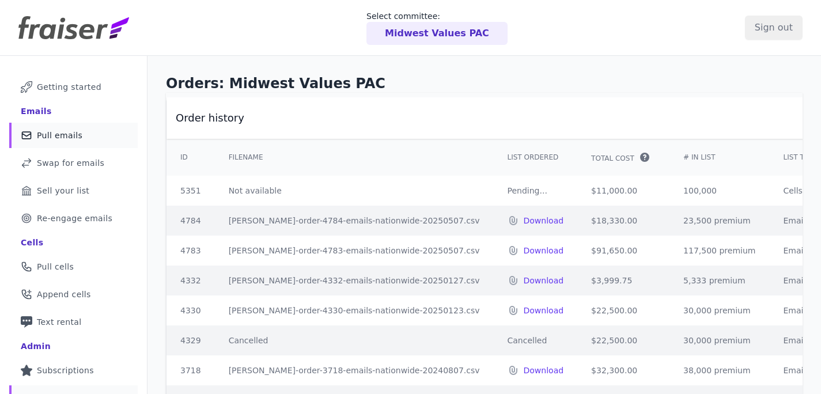
click at [75, 133] on span "Pull emails" at bounding box center [60, 136] width 46 height 12
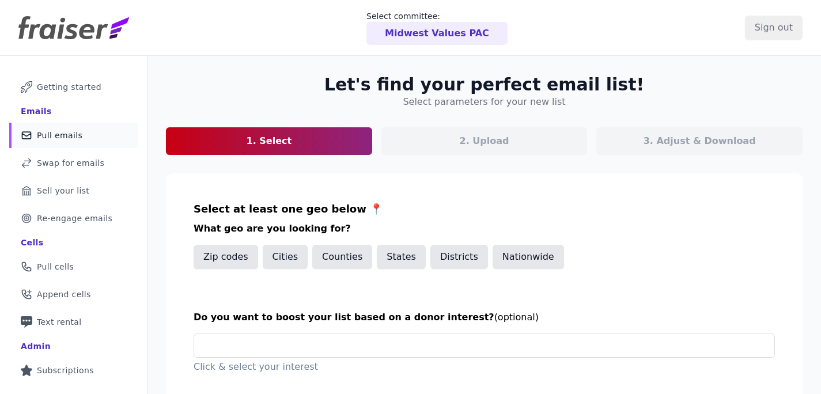
click at [650, 136] on p "3. Adjust & Download" at bounding box center [699, 141] width 112 height 14
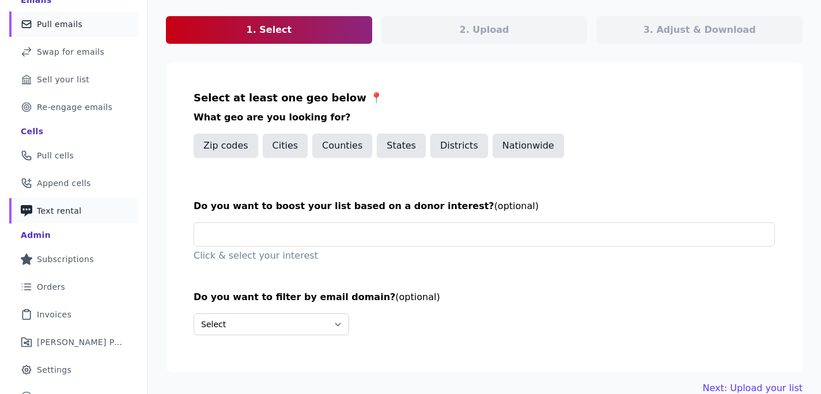
scroll to position [111, 0]
click at [59, 288] on span "Orders" at bounding box center [51, 287] width 28 height 12
